Goal: Find specific page/section: Find specific page/section

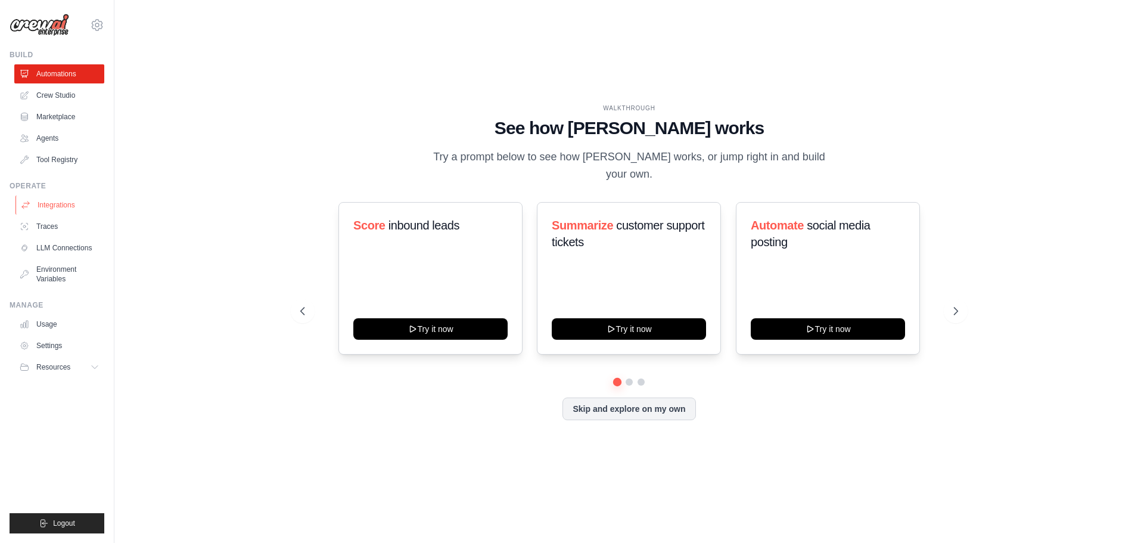
click at [48, 198] on link "Integrations" at bounding box center [60, 205] width 90 height 19
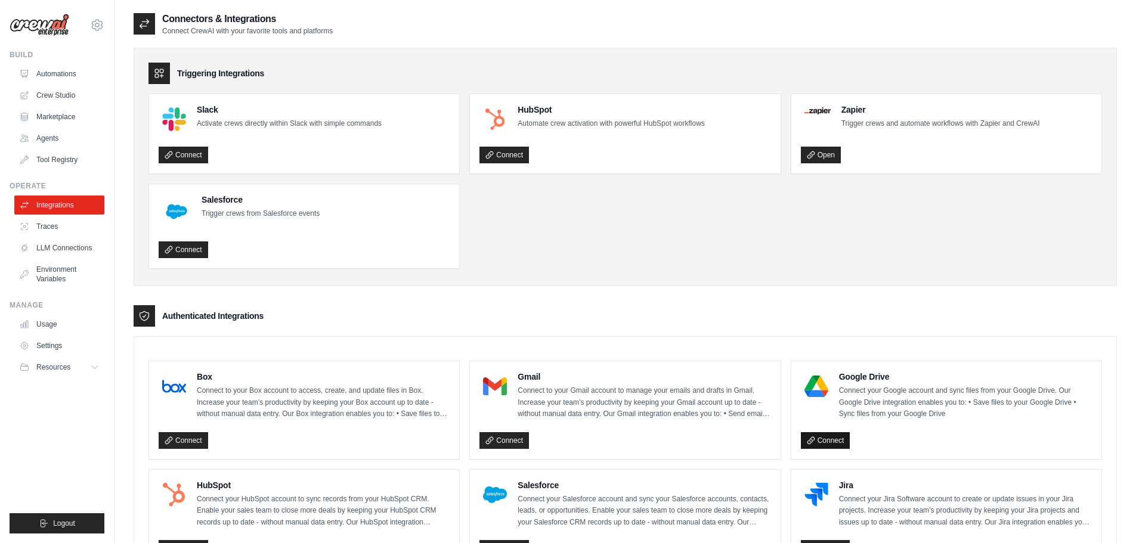
click at [817, 441] on link "Connect" at bounding box center [825, 440] width 49 height 17
click at [837, 440] on link "Connect" at bounding box center [825, 440] width 49 height 17
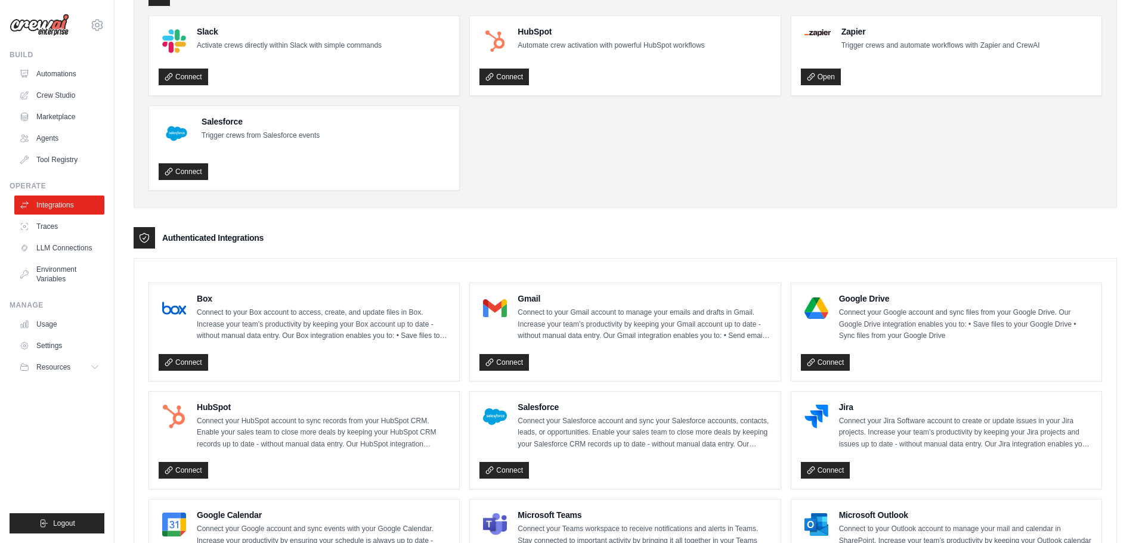
scroll to position [119, 0]
click at [830, 364] on link "Connect" at bounding box center [825, 361] width 49 height 17
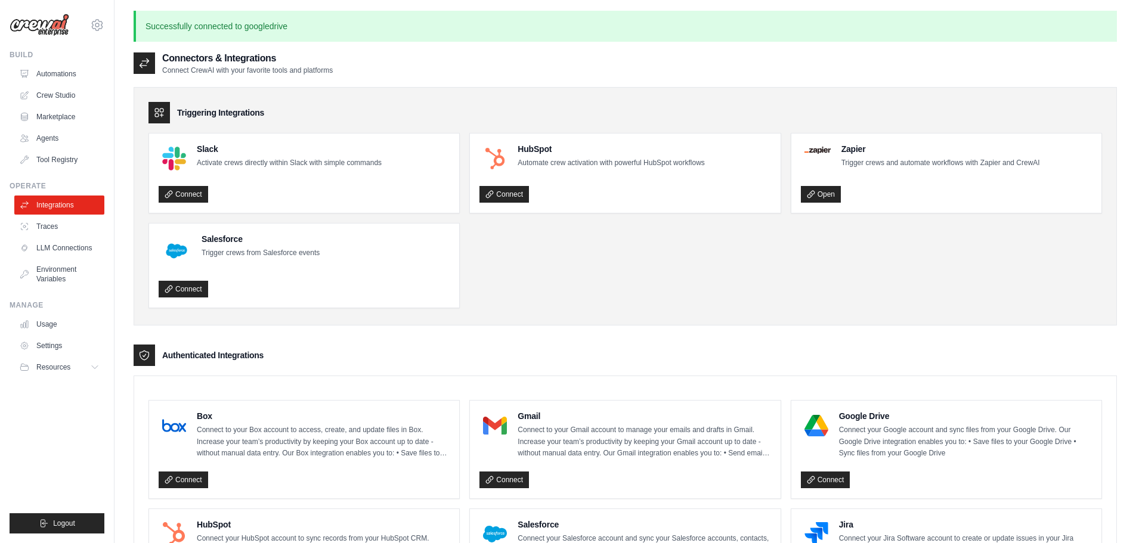
scroll to position [0, 0]
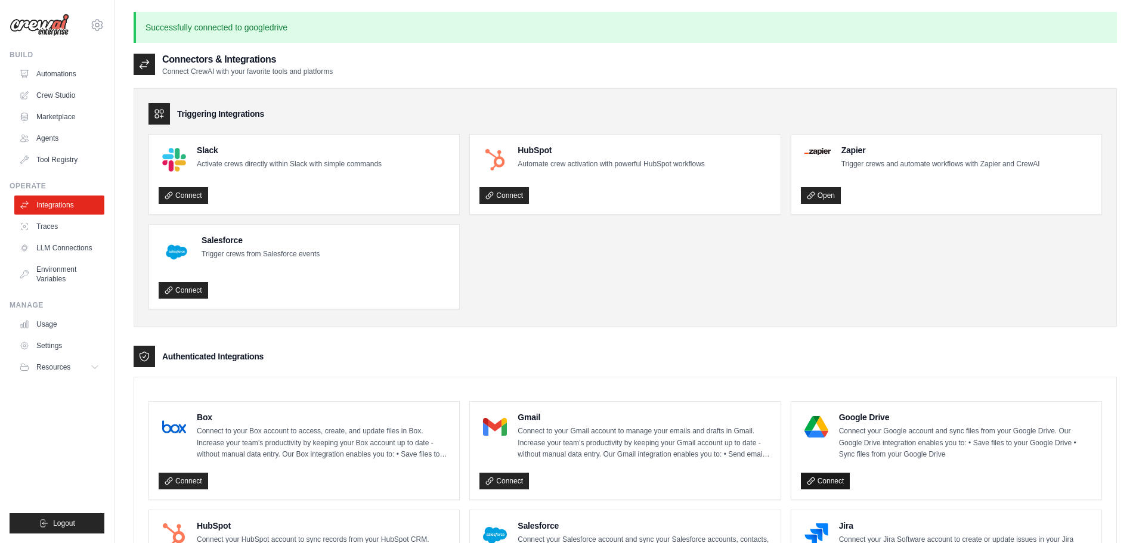
click at [830, 479] on link "Connect" at bounding box center [825, 481] width 49 height 17
click at [823, 488] on link "Connect" at bounding box center [825, 481] width 49 height 17
click at [99, 29] on icon at bounding box center [97, 25] width 11 height 10
click at [91, 51] on div "[PERSON_NAME][EMAIL_ADDRESS][DOMAIN_NAME]" at bounding box center [97, 54] width 86 height 12
click at [70, 86] on link "Settings" at bounding box center [97, 83] width 105 height 21
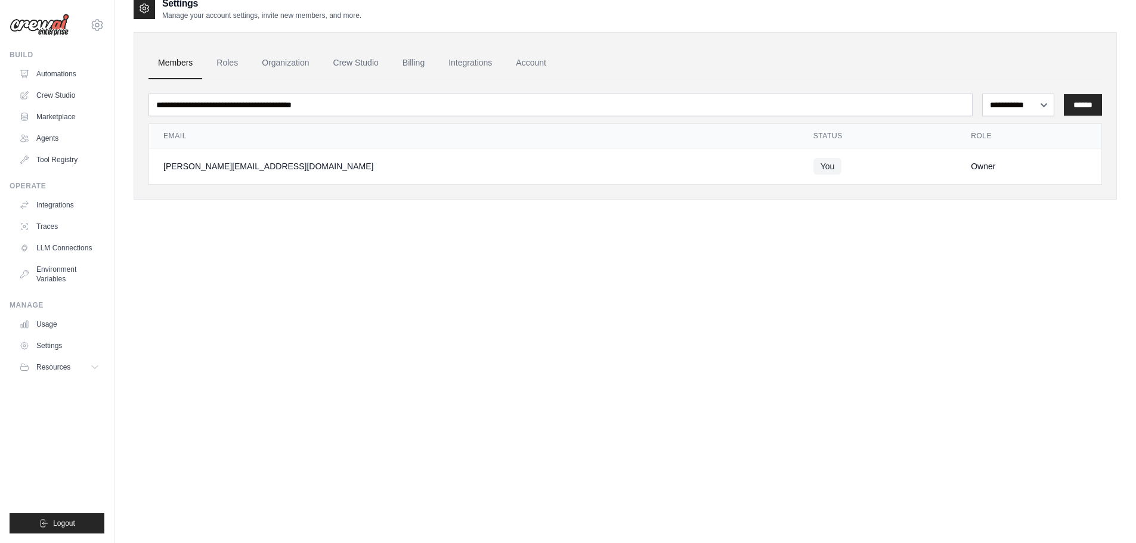
scroll to position [24, 0]
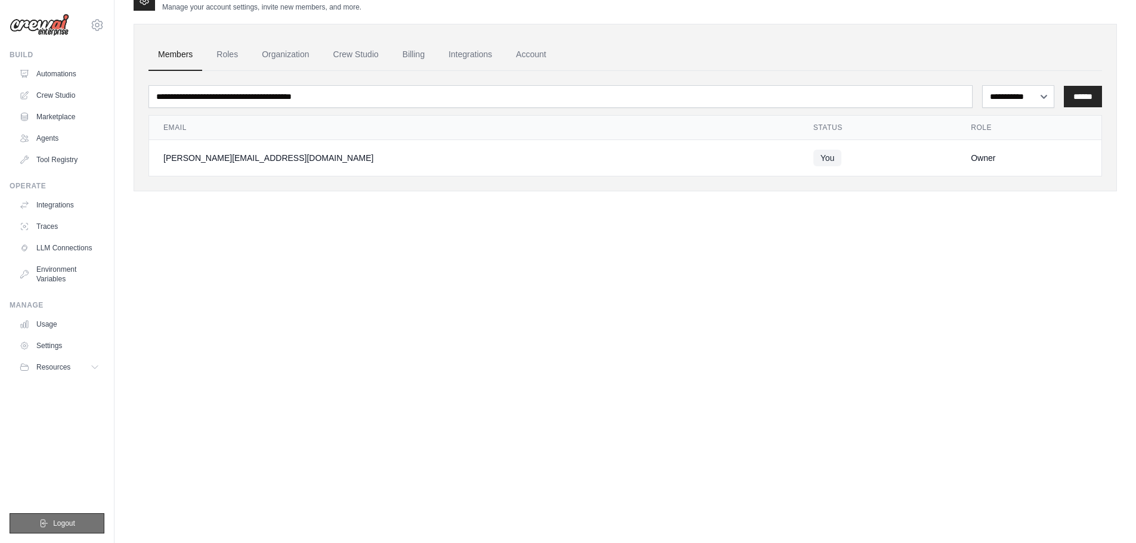
click at [48, 517] on button "Logout" at bounding box center [57, 523] width 95 height 20
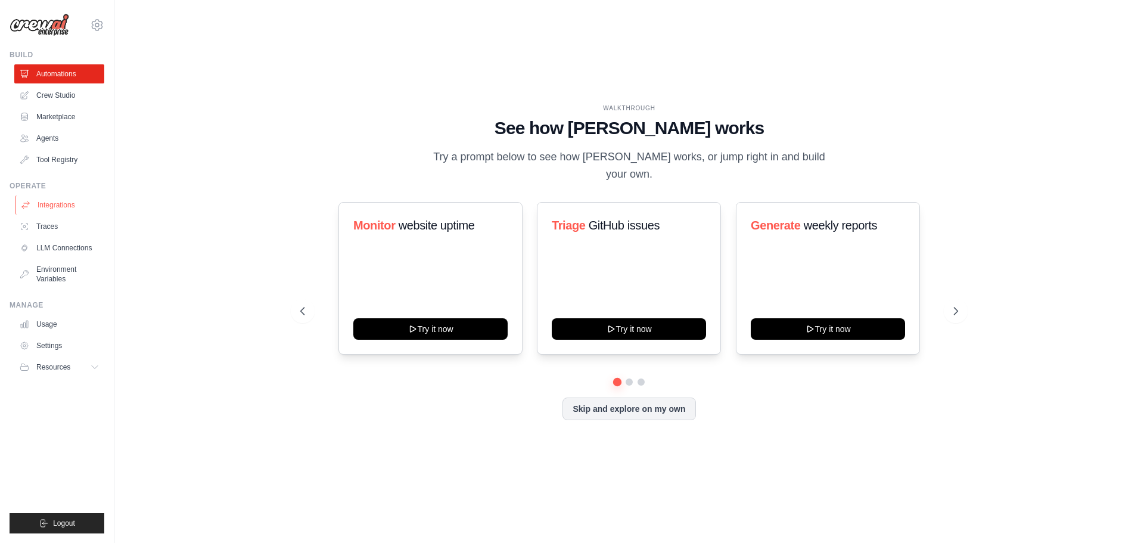
click at [57, 201] on link "Integrations" at bounding box center [60, 205] width 90 height 19
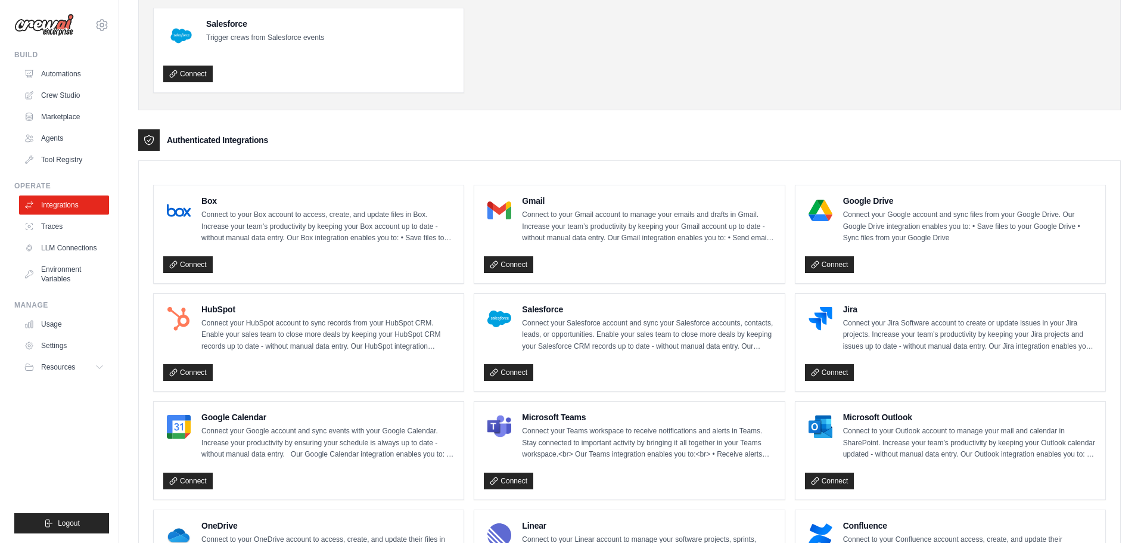
scroll to position [179, 0]
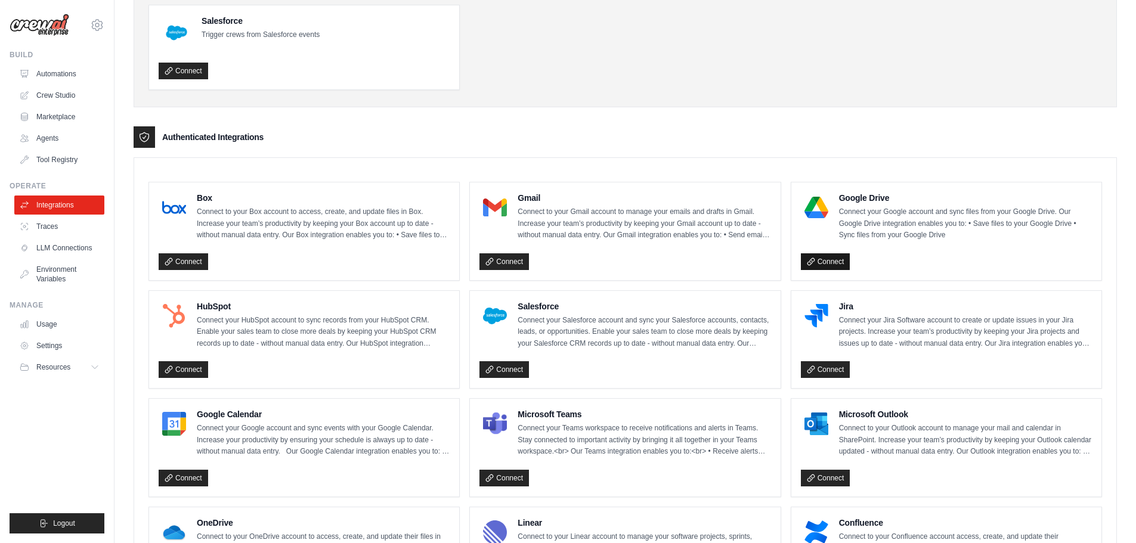
click at [827, 254] on link "Connect" at bounding box center [825, 261] width 49 height 17
